Goal: Task Accomplishment & Management: Use online tool/utility

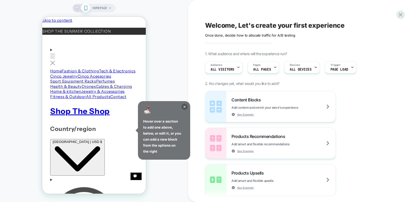
click at [78, 7] on icon at bounding box center [77, 8] width 5 height 5
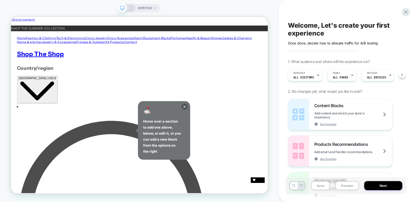
scroll to position [0, 0]
click at [382, 183] on button "Next" at bounding box center [383, 185] width 38 height 9
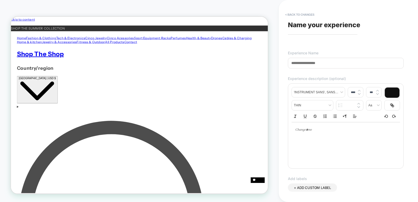
click at [316, 65] on input at bounding box center [346, 63] width 116 height 11
click at [305, 64] on input at bounding box center [346, 63] width 116 height 11
click at [309, 189] on span "+ ADD CUSTOM LABEL" at bounding box center [312, 187] width 37 height 4
click at [309, 189] on input at bounding box center [309, 188] width 31 height 4
click at [287, 154] on div "**********" at bounding box center [345, 100] width 121 height 191
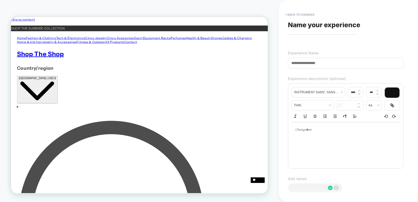
click at [305, 130] on p at bounding box center [344, 129] width 94 height 5
type input "****"
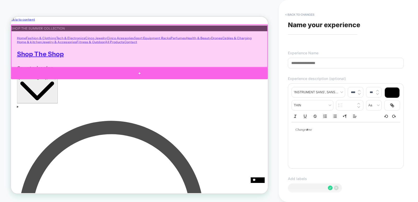
click at [182, 93] on div at bounding box center [182, 92] width 342 height 16
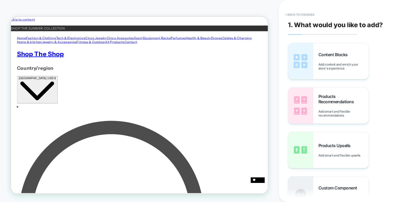
click at [330, 104] on div "Products Recommendations Add smart and flexible recommendations" at bounding box center [343, 106] width 50 height 24
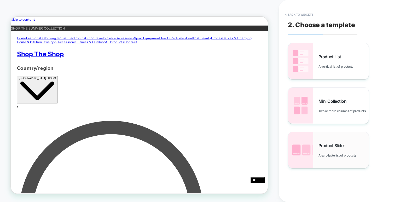
click at [324, 146] on span "Product Slider" at bounding box center [332, 145] width 29 height 5
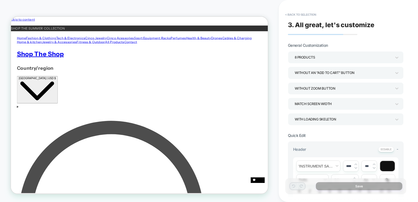
drag, startPoint x: 329, startPoint y: 95, endPoint x: 363, endPoint y: 62, distance: 48.0
click at [353, 62] on html "Skip to content SHOP THE SUMMER COLLECTION Home Fashion & Clothing Tech & Elect…" at bounding box center [182, 134] width 342 height 235
drag, startPoint x: 352, startPoint y: 45, endPoint x: 274, endPoint y: 82, distance: 86.3
click at [274, 82] on div "HOMEPAGE" at bounding box center [139, 100] width 279 height 191
click at [304, 56] on div "8 Products" at bounding box center [343, 57] width 97 height 7
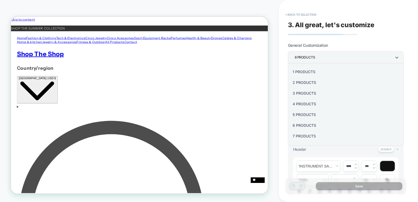
click at [277, 45] on div at bounding box center [209, 101] width 418 height 202
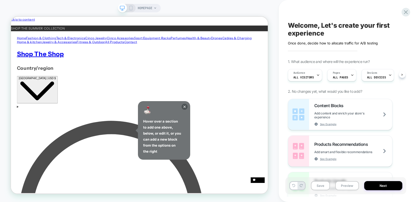
scroll to position [0, 0]
click at [338, 91] on div at bounding box center [335, 91] width 10 height 10
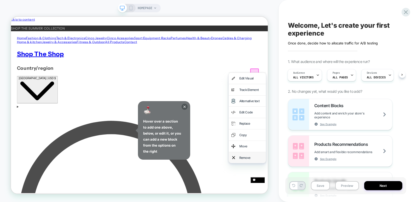
click at [310, 202] on div "Remove" at bounding box center [326, 204] width 50 height 15
